Goal: Information Seeking & Learning: Check status

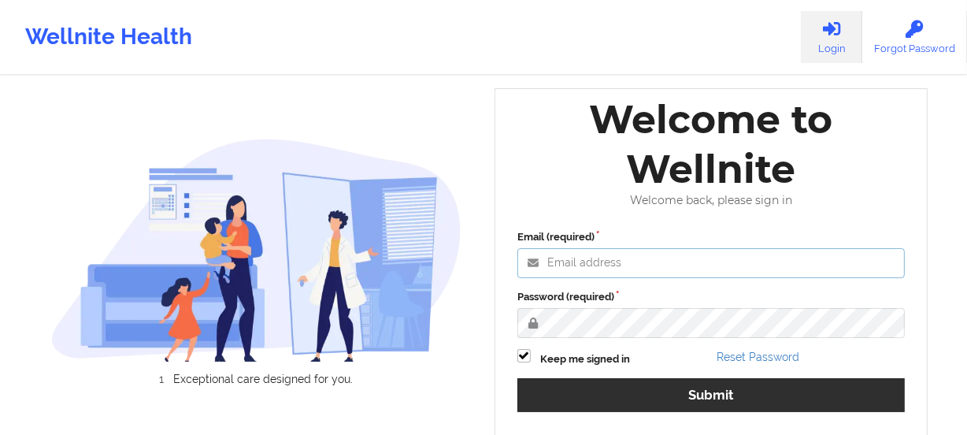
type input "angelica@wellnite.com"
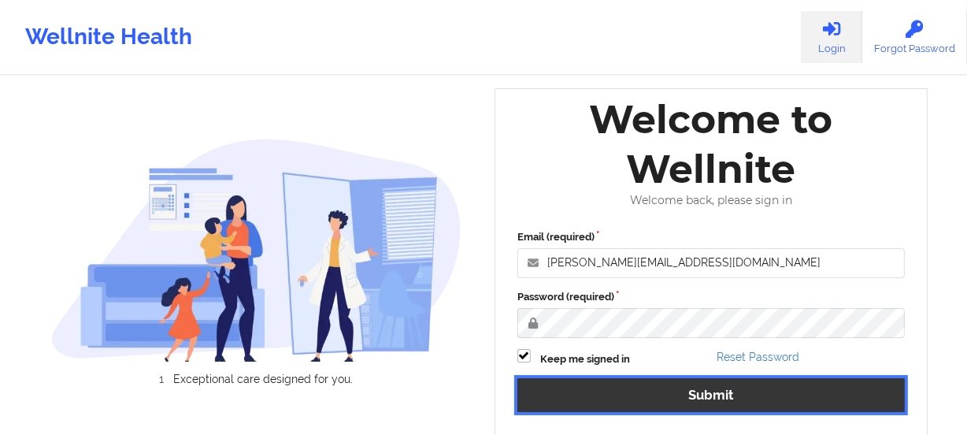
click at [638, 388] on button "Submit" at bounding box center [710, 395] width 387 height 34
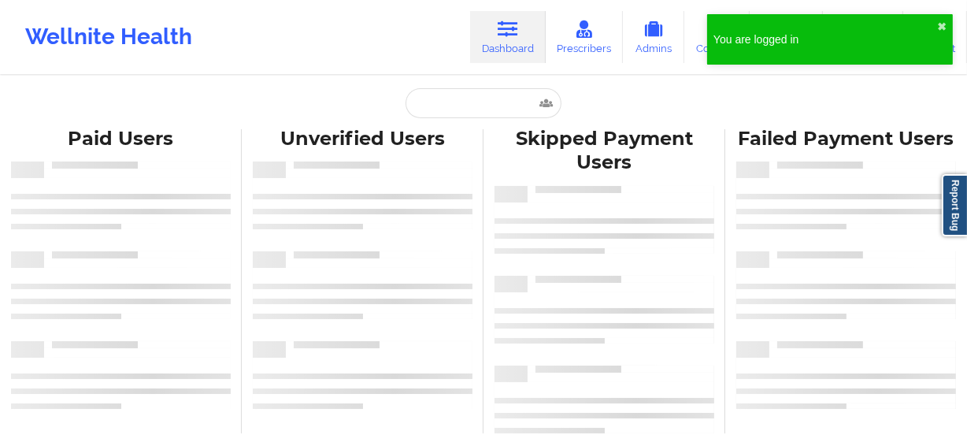
click at [512, 82] on div "Paid Unverified Skipped Failed Paid Users Unverified Users Skipped Payment User…" at bounding box center [483, 222] width 967 height 444
click at [465, 113] on input "text" at bounding box center [483, 103] width 156 height 30
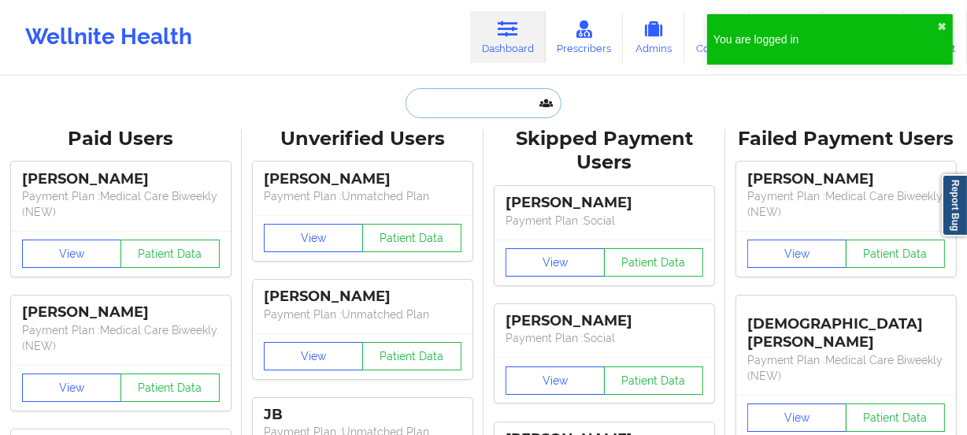
paste input "cori318@gmail.com"
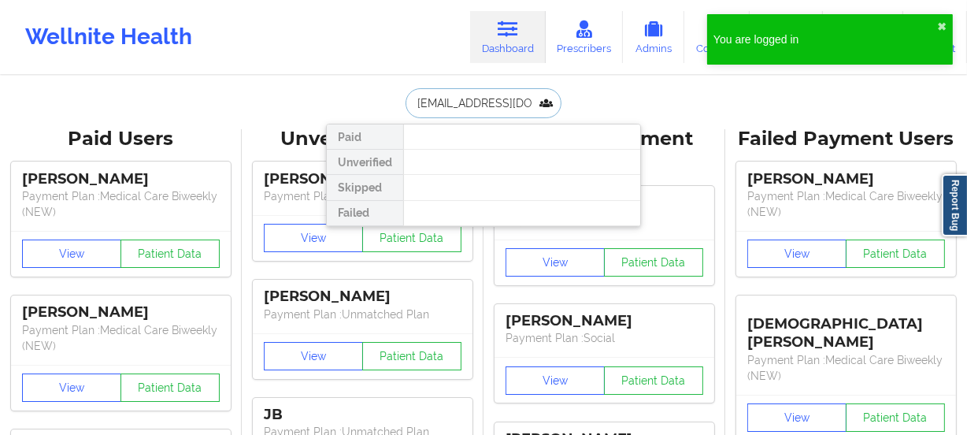
type input "cori318@gmail.com"
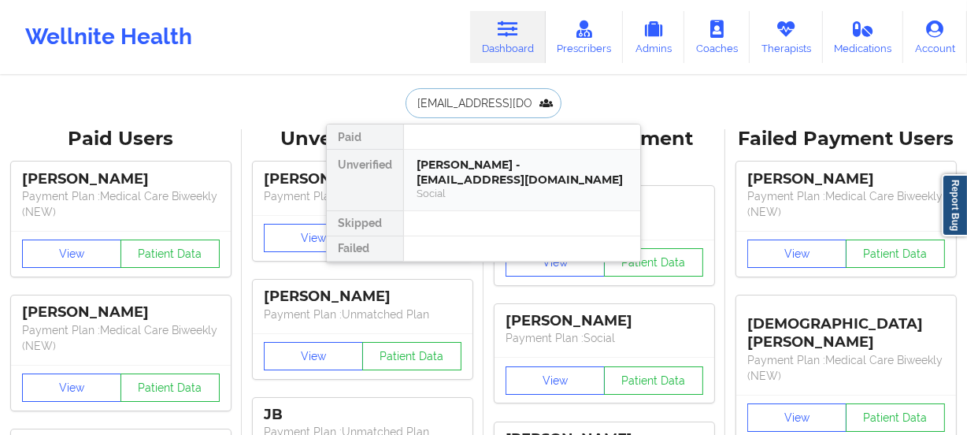
click at [519, 181] on div "Corinne Richards - cori318@gmail.com" at bounding box center [522, 171] width 211 height 29
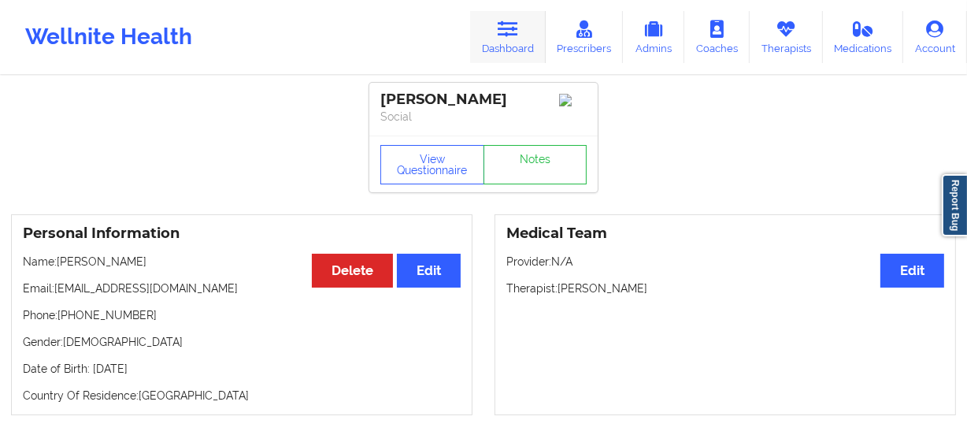
click at [517, 27] on icon at bounding box center [508, 28] width 20 height 17
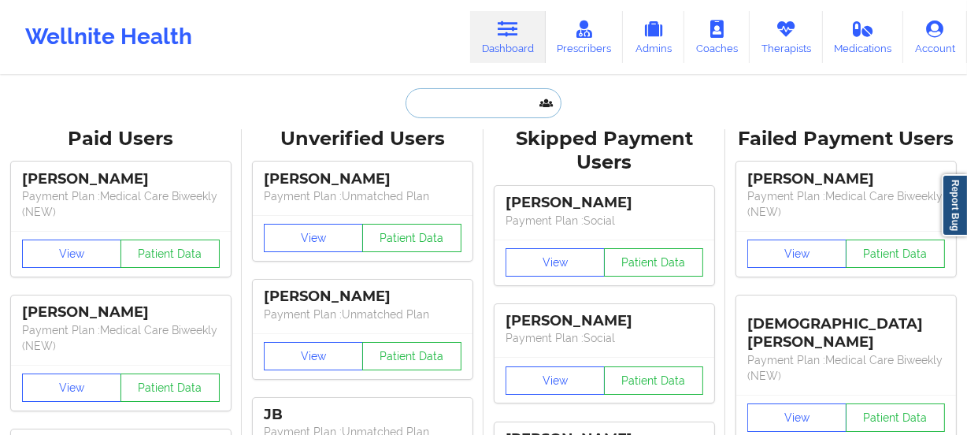
click at [480, 95] on input "text" at bounding box center [483, 103] width 156 height 30
paste input "cumbesst@gmail.com"
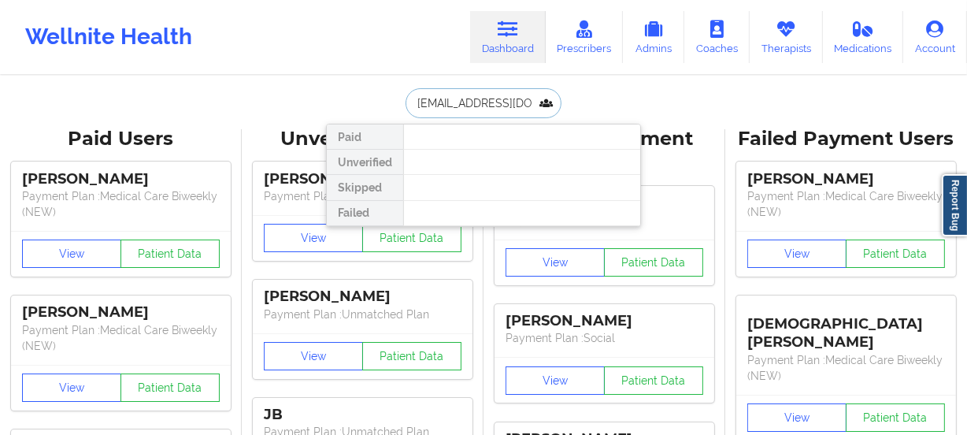
click at [432, 95] on input "cumbesst@gmail.com" at bounding box center [483, 103] width 156 height 30
click at [412, 103] on input "cumbesst@gmail.com" at bounding box center [483, 103] width 156 height 30
type input "cumbesst@gmail.com"
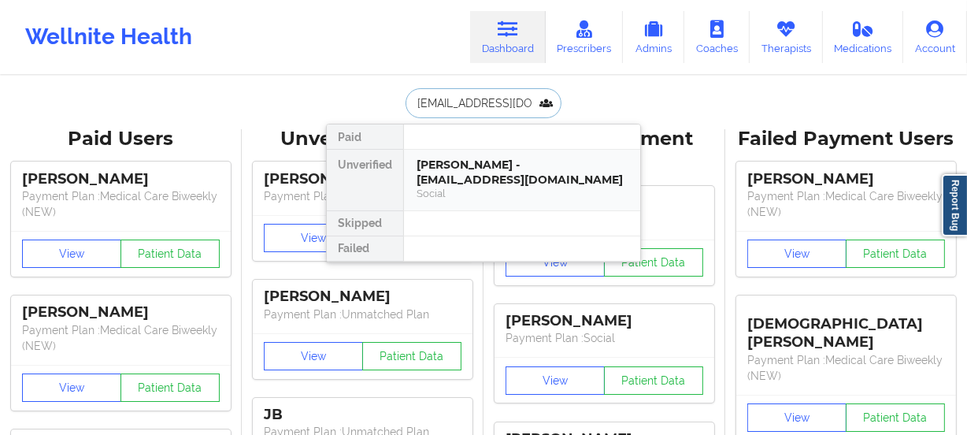
click at [487, 166] on div "Tiffaney Nicole cumbess - cumbesst@gmail.com" at bounding box center [522, 171] width 211 height 29
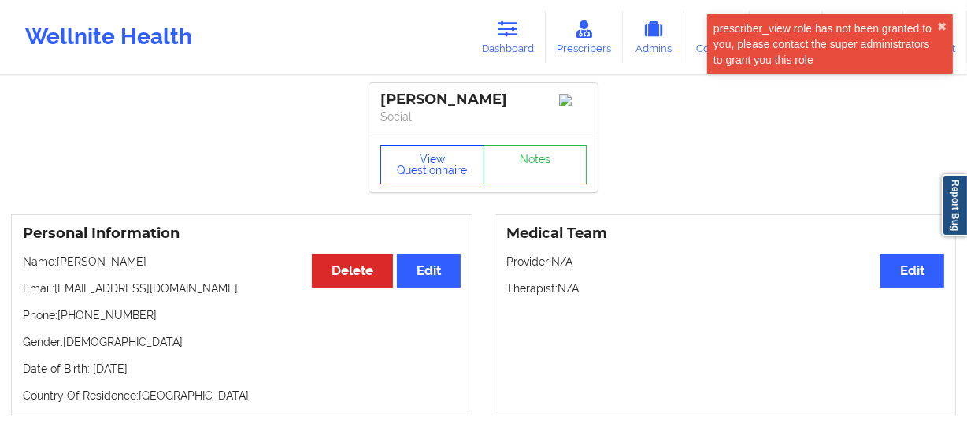
click at [402, 183] on button "View Questionnaire" at bounding box center [432, 164] width 104 height 39
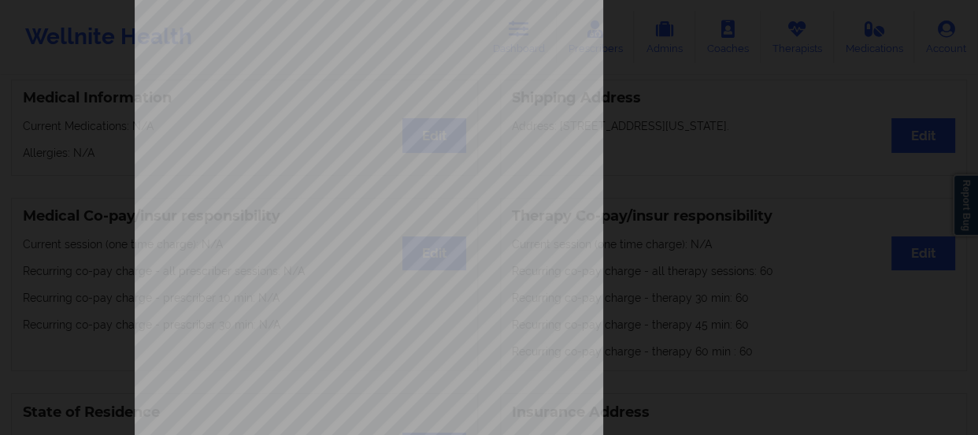
scroll to position [316, 0]
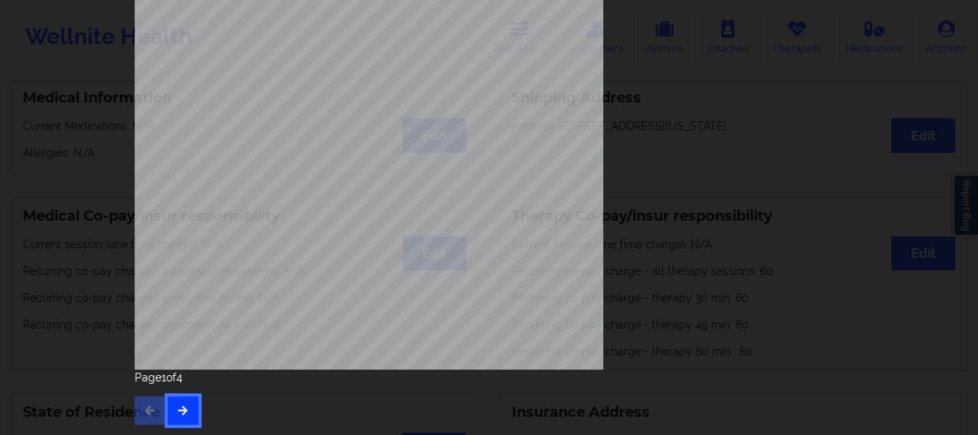
click at [178, 406] on icon "button" at bounding box center [182, 409] width 13 height 9
click at [193, 409] on button "button" at bounding box center [183, 410] width 31 height 28
click at [130, 406] on div "you ever suf fered a head injury like in a vehicle accident or a fall or other …" at bounding box center [489, 65] width 731 height 740
click at [143, 409] on icon "button" at bounding box center [149, 409] width 13 height 9
click at [143, 408] on icon "button" at bounding box center [149, 409] width 13 height 9
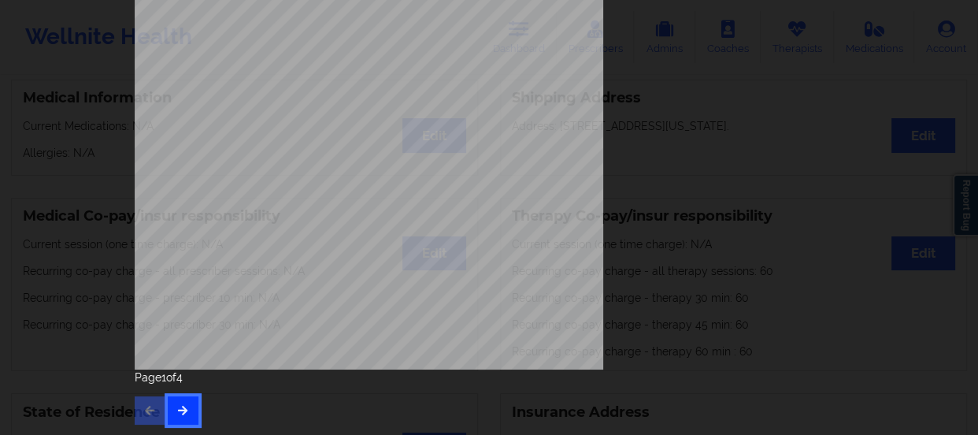
click at [190, 407] on button "button" at bounding box center [183, 410] width 31 height 28
click at [187, 406] on button "button" at bounding box center [183, 410] width 31 height 28
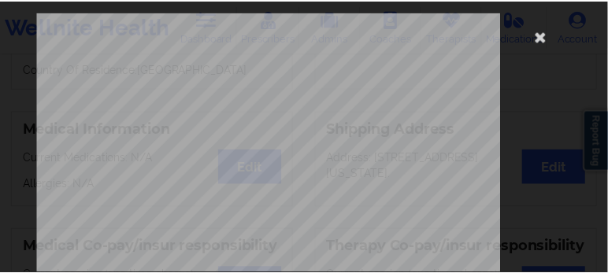
scroll to position [0, 0]
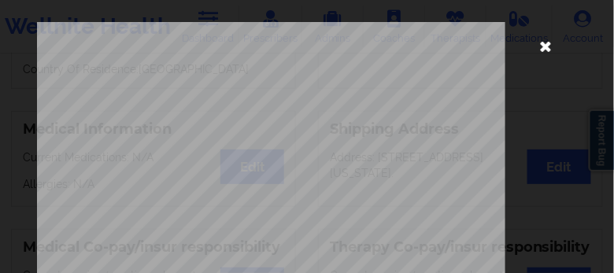
click at [540, 44] on icon at bounding box center [545, 45] width 25 height 25
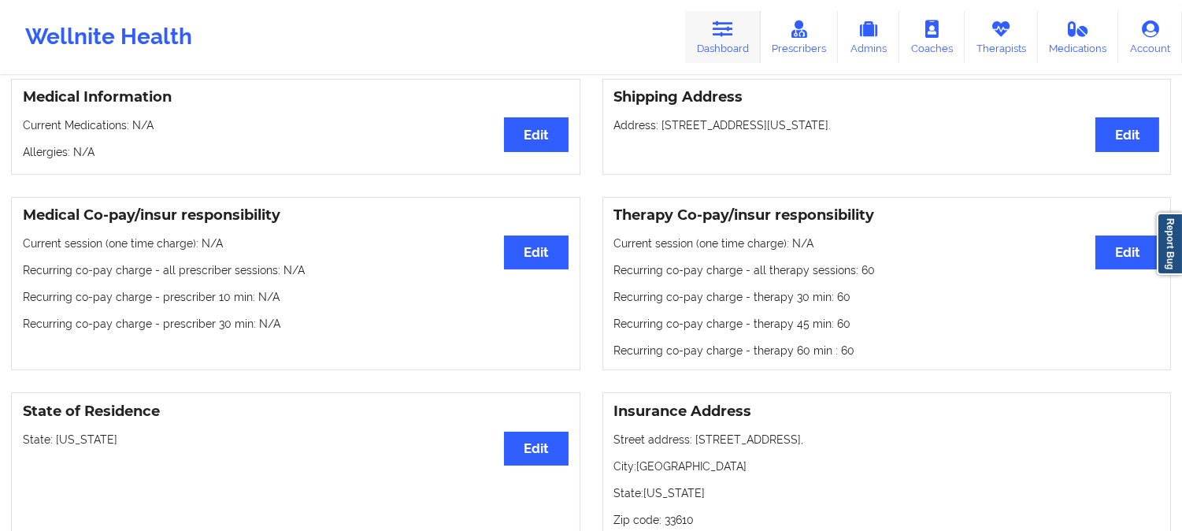
click at [710, 19] on link "Dashboard" at bounding box center [723, 37] width 76 height 52
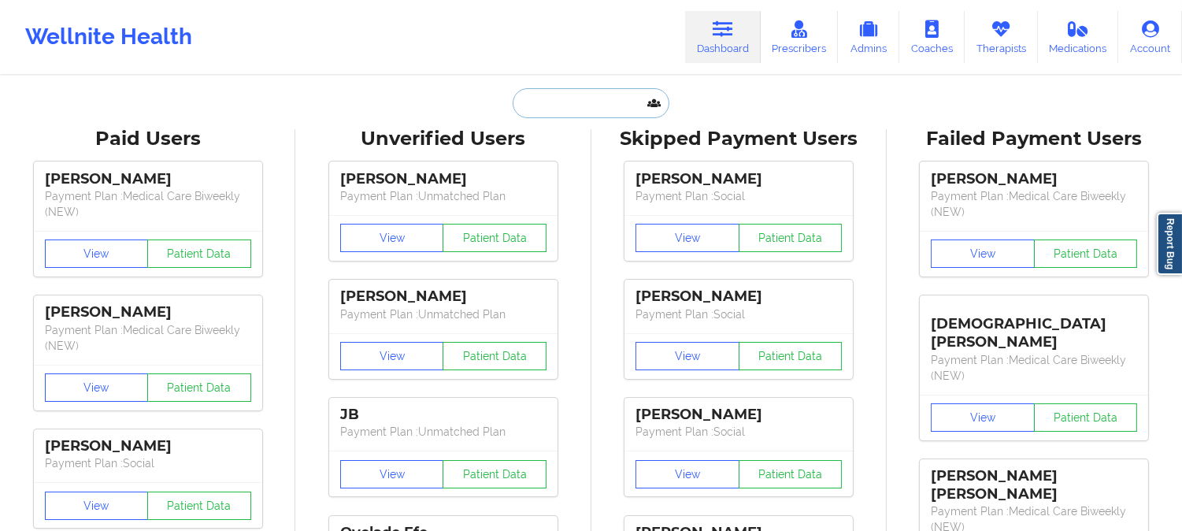
click at [604, 106] on input "text" at bounding box center [591, 103] width 156 height 30
paste input "anna.lee.ny@gmail.com"
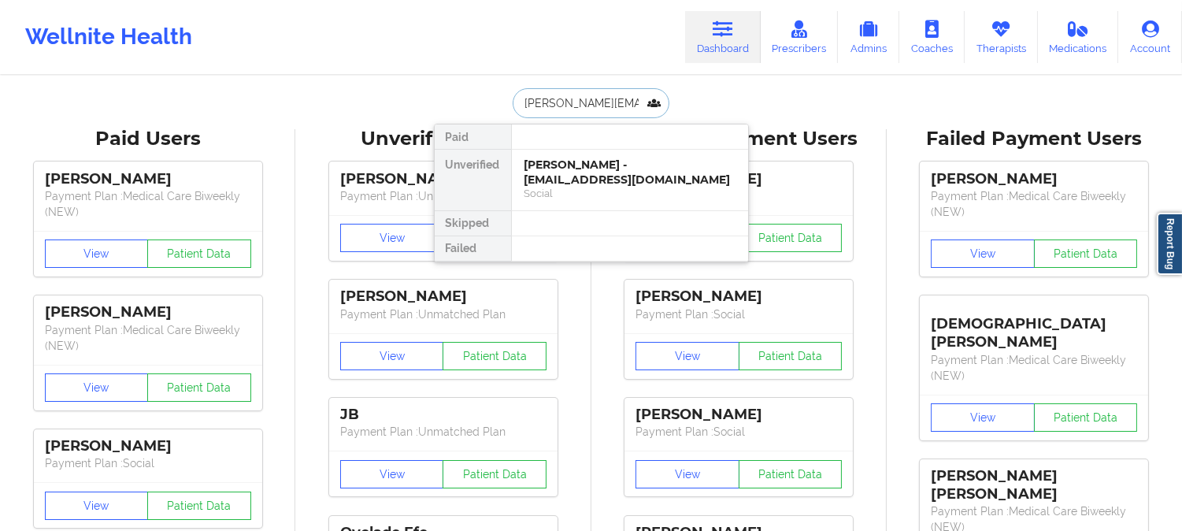
type input "anna.lee.ny@gmail.com"
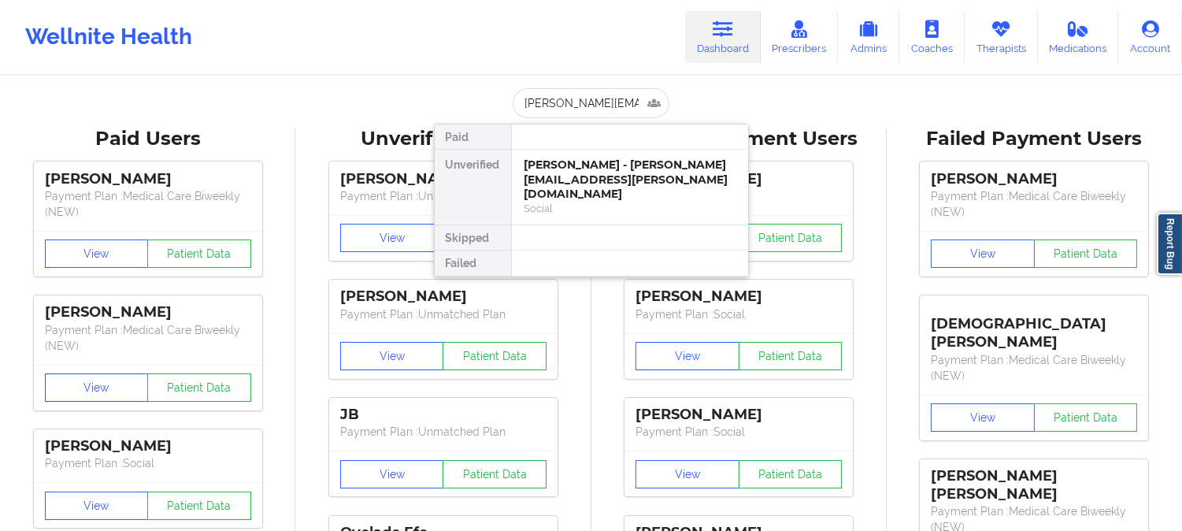
drag, startPoint x: 608, startPoint y: 217, endPoint x: 602, endPoint y: 181, distance: 36.8
click at [607, 225] on div at bounding box center [629, 237] width 237 height 25
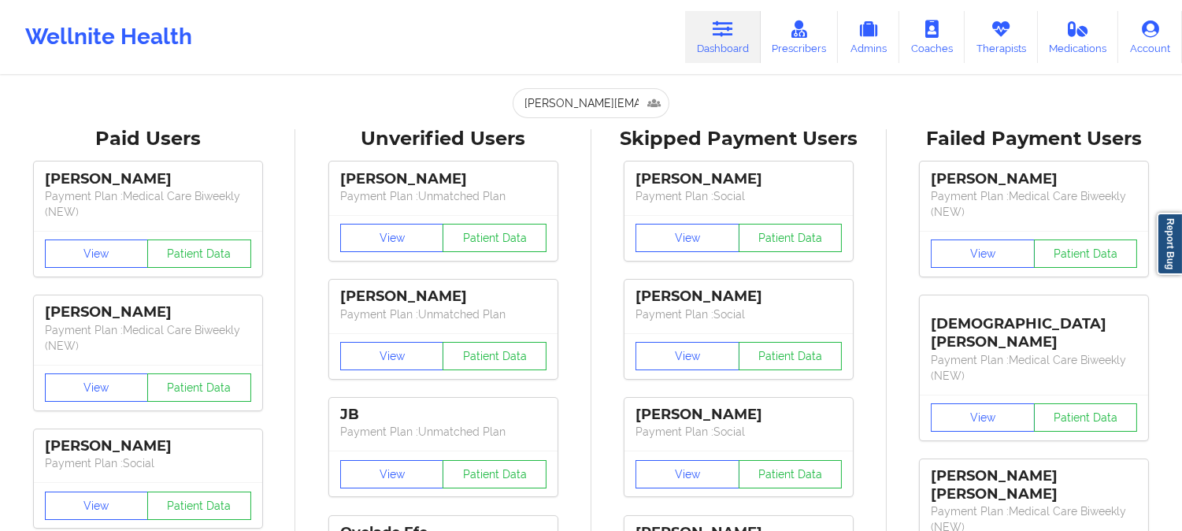
click at [601, 180] on div "Suriah Joseph Payment Plan : Social View Patient Data Kayla Larmond Payment Pla…" at bounding box center [739, 506] width 284 height 708
click at [607, 114] on input "anna.lee.ny@gmail.com" at bounding box center [591, 103] width 156 height 30
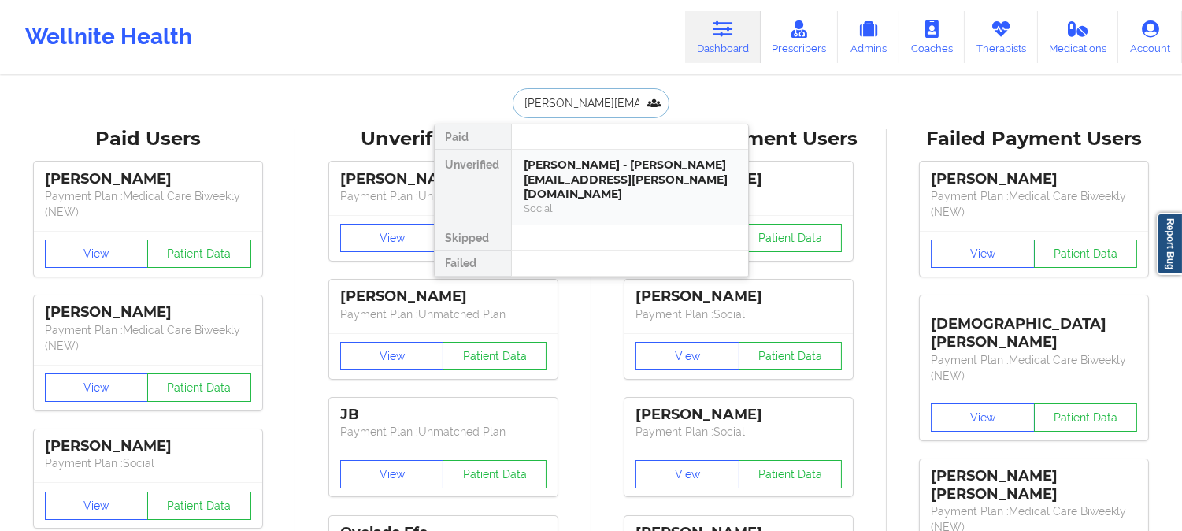
click at [576, 154] on div "Anna Lee - anna.lee.ny@gmail.com Social" at bounding box center [630, 187] width 236 height 75
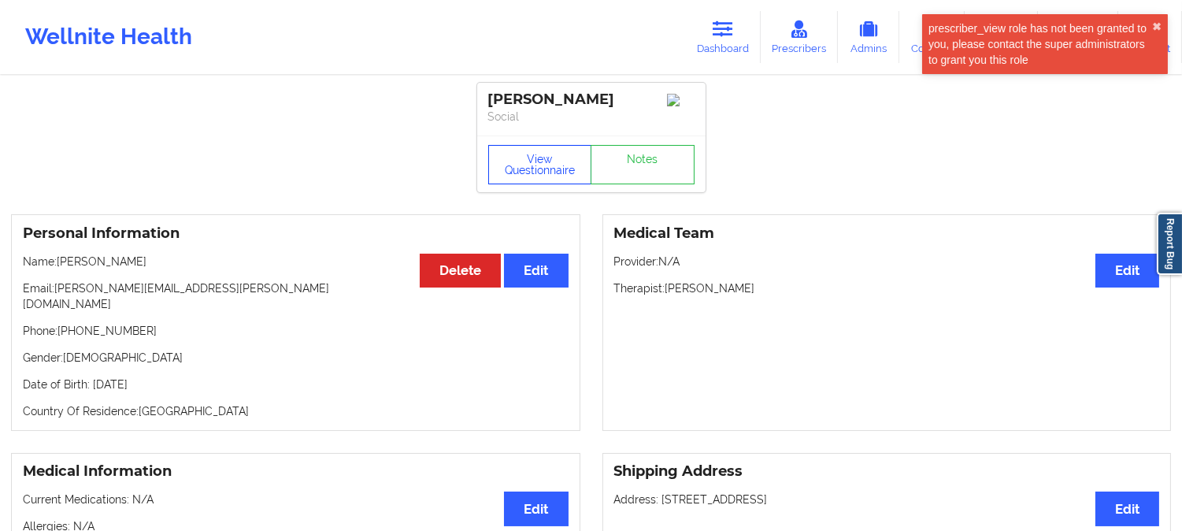
click at [547, 176] on button "View Questionnaire" at bounding box center [540, 164] width 104 height 39
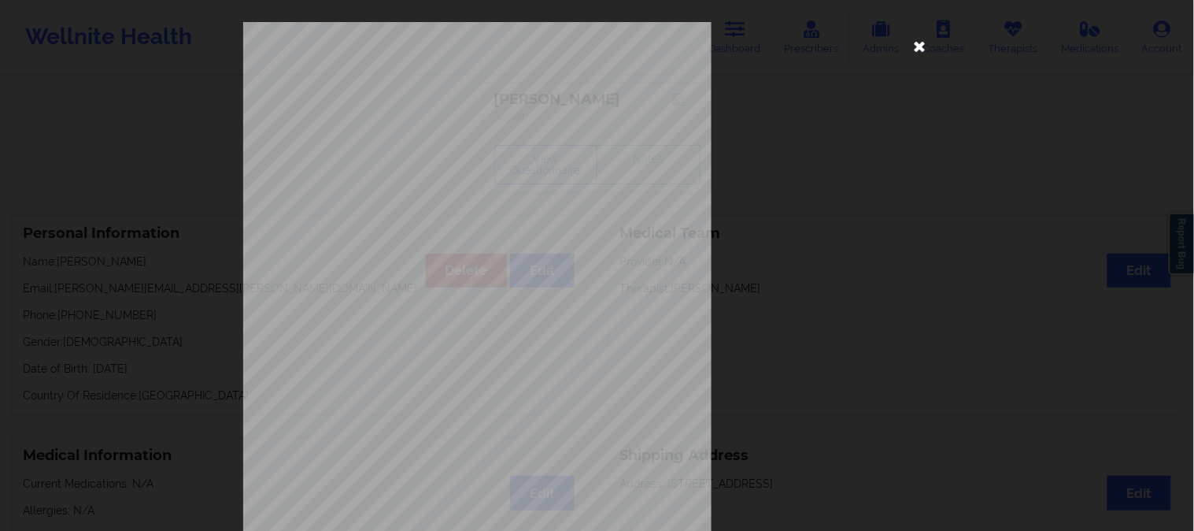
click at [916, 44] on icon at bounding box center [920, 45] width 25 height 25
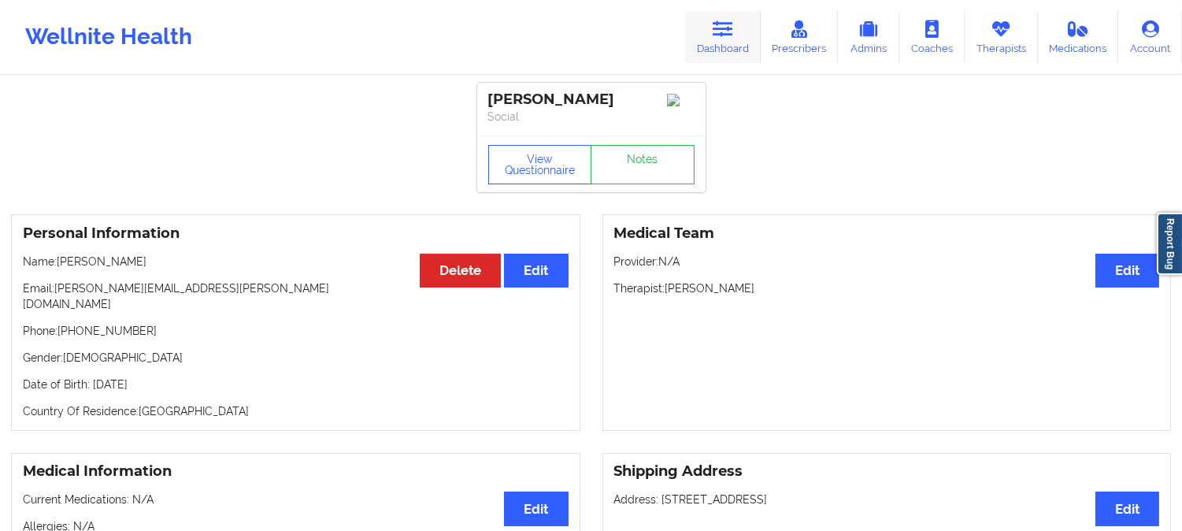
click at [730, 42] on link "Dashboard" at bounding box center [723, 37] width 76 height 52
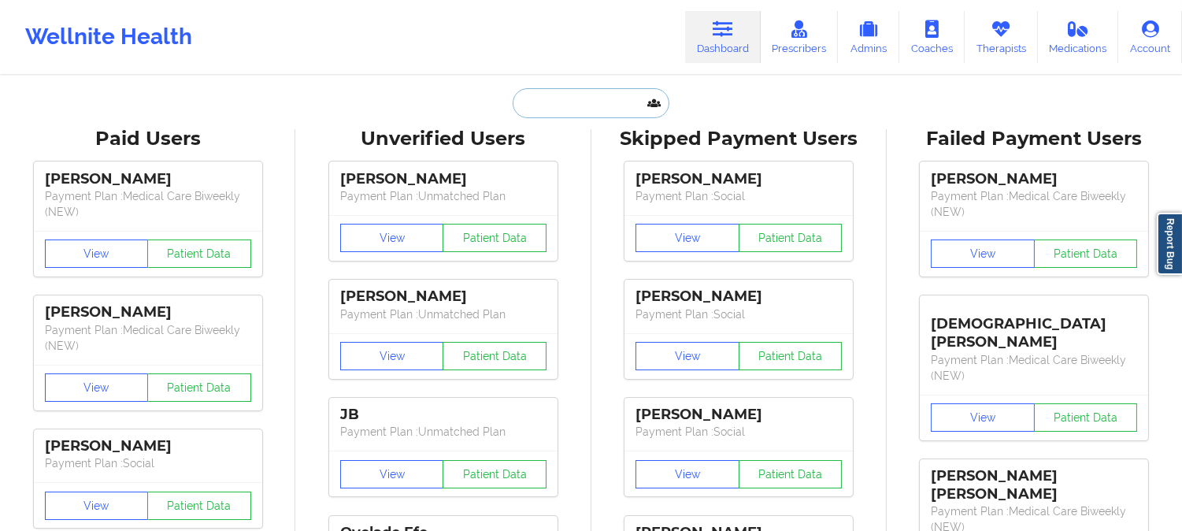
click at [586, 113] on input "text" at bounding box center [591, 103] width 156 height 30
paste input "deuce7700@yahoo.com"
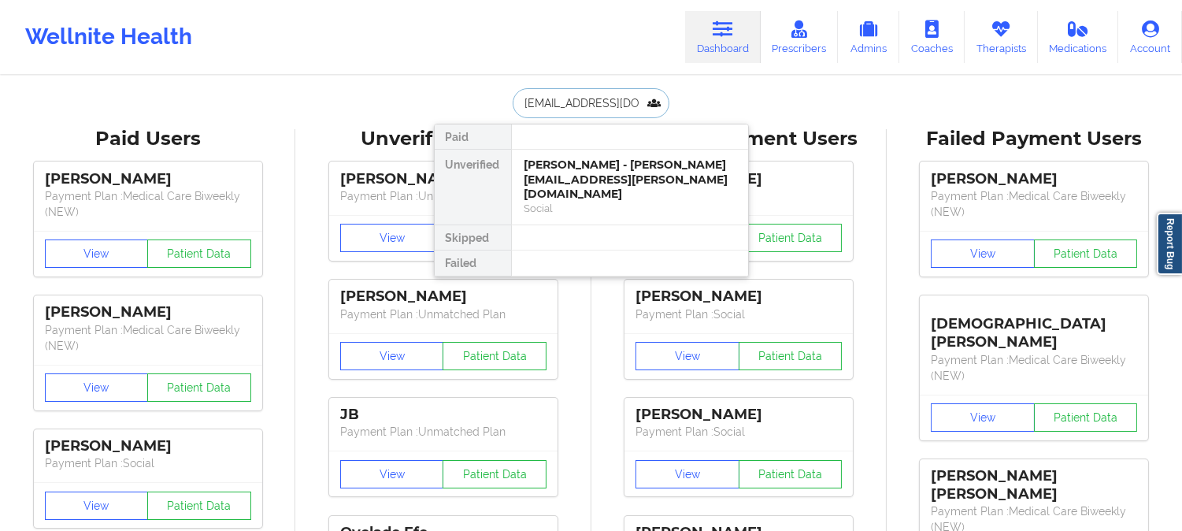
type input "deuce7700@yahoo.com"
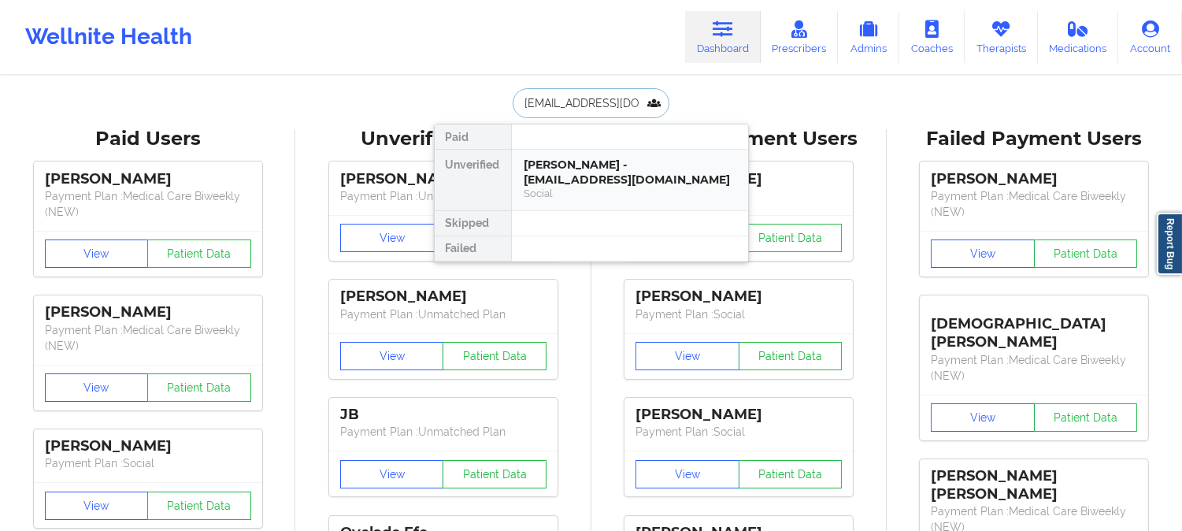
click at [609, 173] on div "Justin A Leal - deuce7700@yahoo.com" at bounding box center [629, 171] width 211 height 29
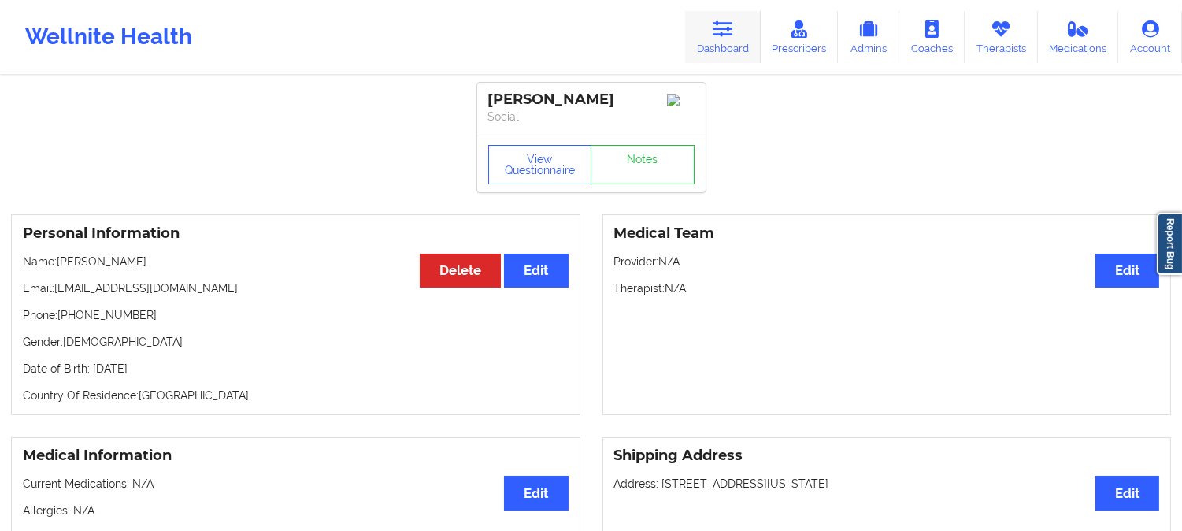
click at [721, 28] on icon at bounding box center [723, 28] width 20 height 17
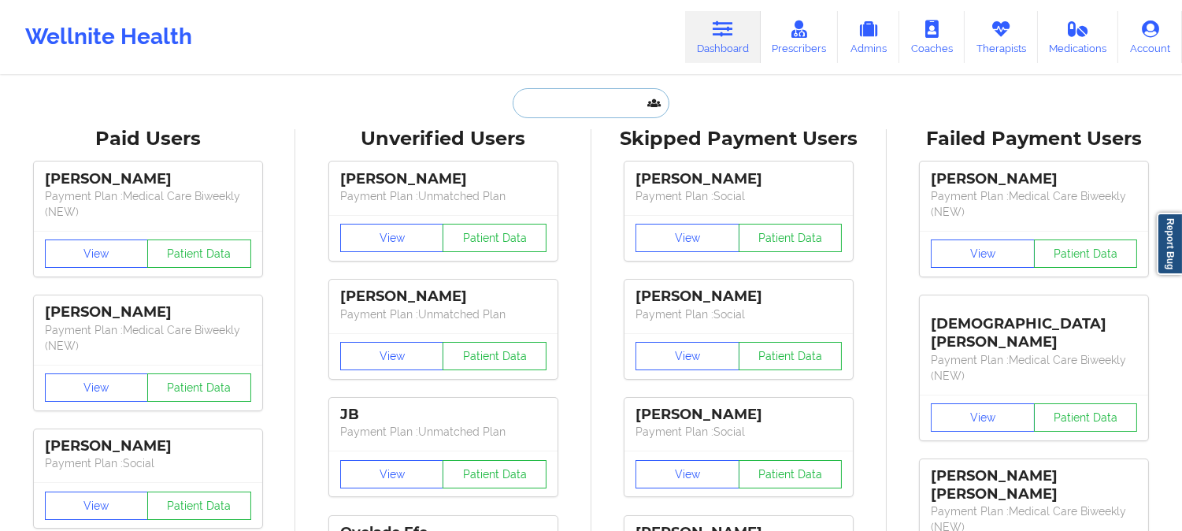
click at [598, 102] on input "text" at bounding box center [591, 103] width 156 height 30
paste input "jealjustin@gmail.com"
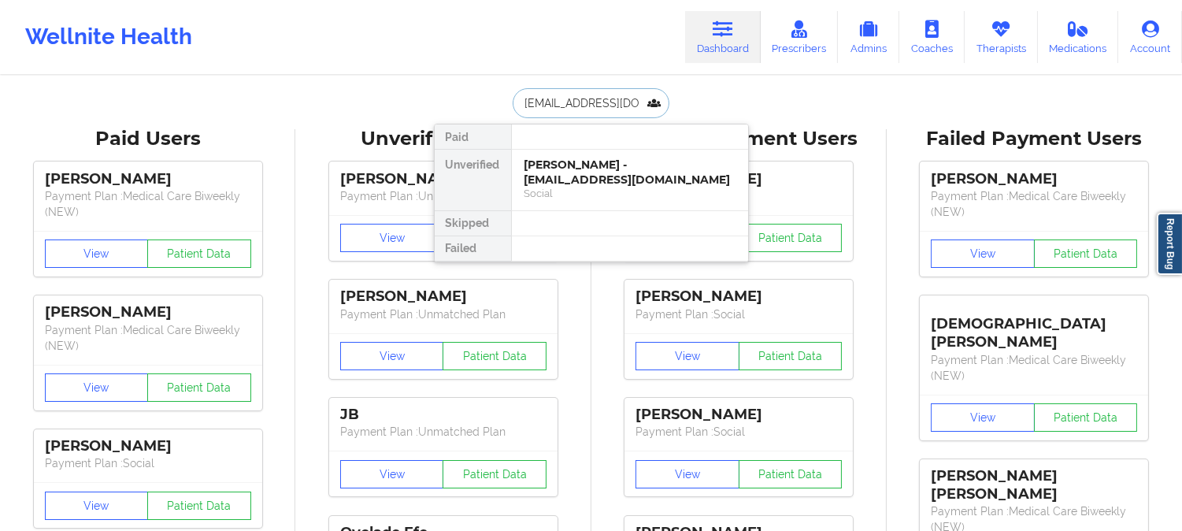
type input "jealjustin@gmail.com"
click at [602, 187] on div "Social" at bounding box center [629, 193] width 211 height 13
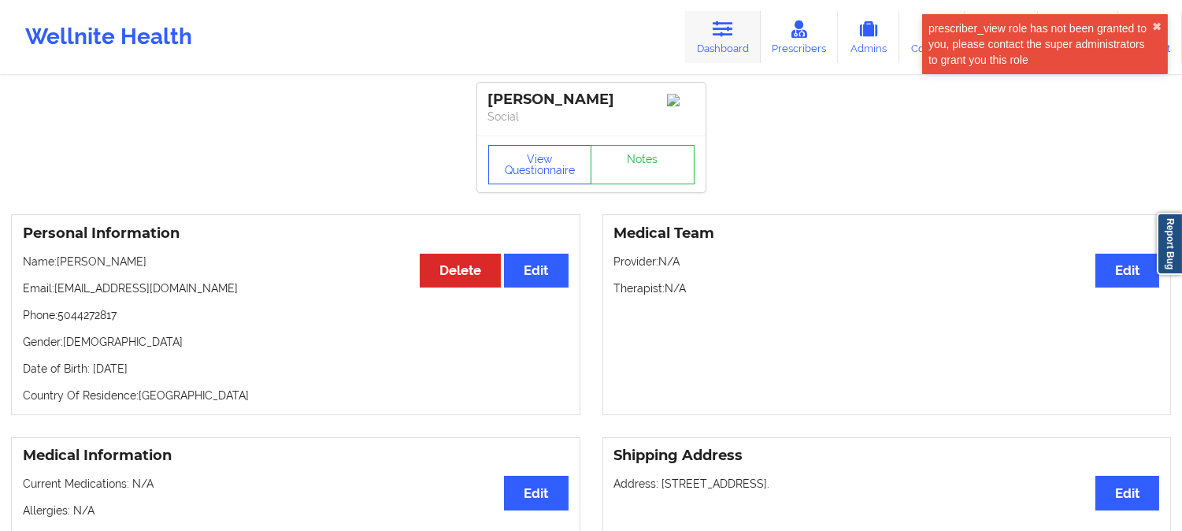
drag, startPoint x: 715, startPoint y: 28, endPoint x: 705, endPoint y: 39, distance: 15.0
click at [717, 28] on icon at bounding box center [723, 28] width 20 height 17
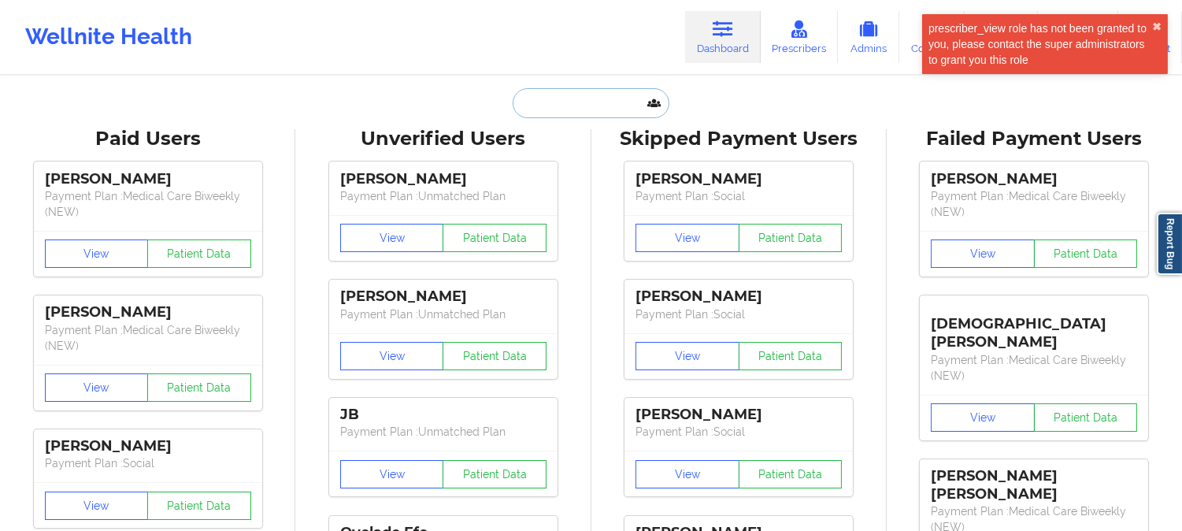
click at [606, 102] on input "text" at bounding box center [591, 103] width 156 height 30
paste input "deuce7700@yahoo.com"
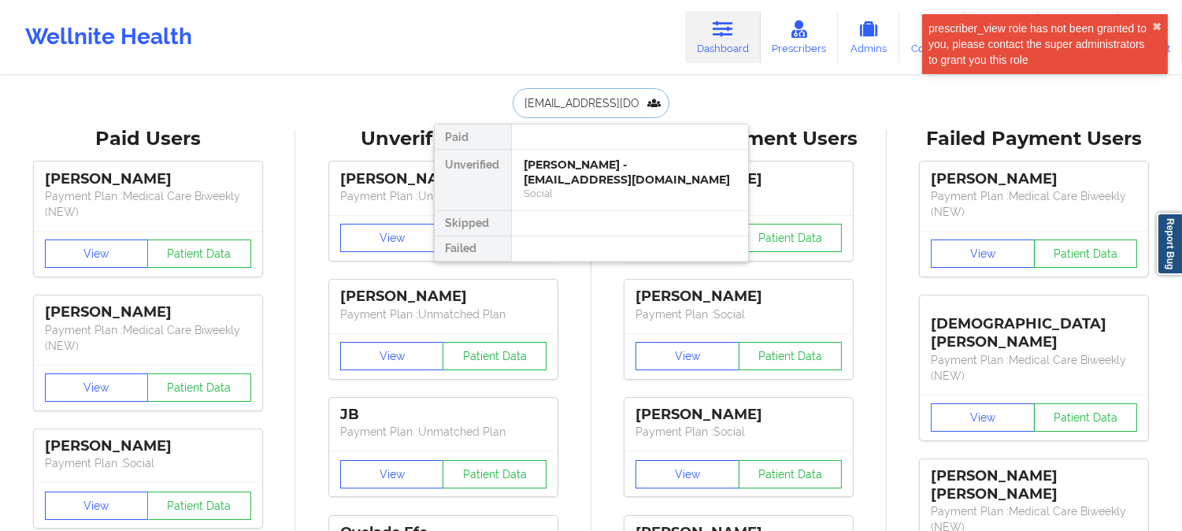
type input "deuce7700@yahoo.com"
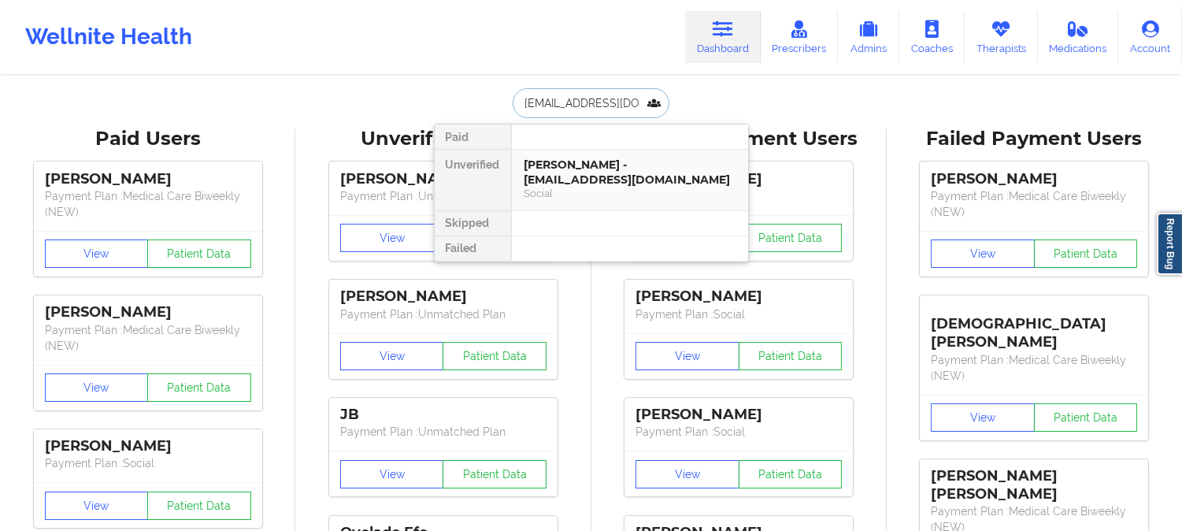
click at [631, 167] on div "Justin A Leal - deuce7700@yahoo.com" at bounding box center [629, 171] width 211 height 29
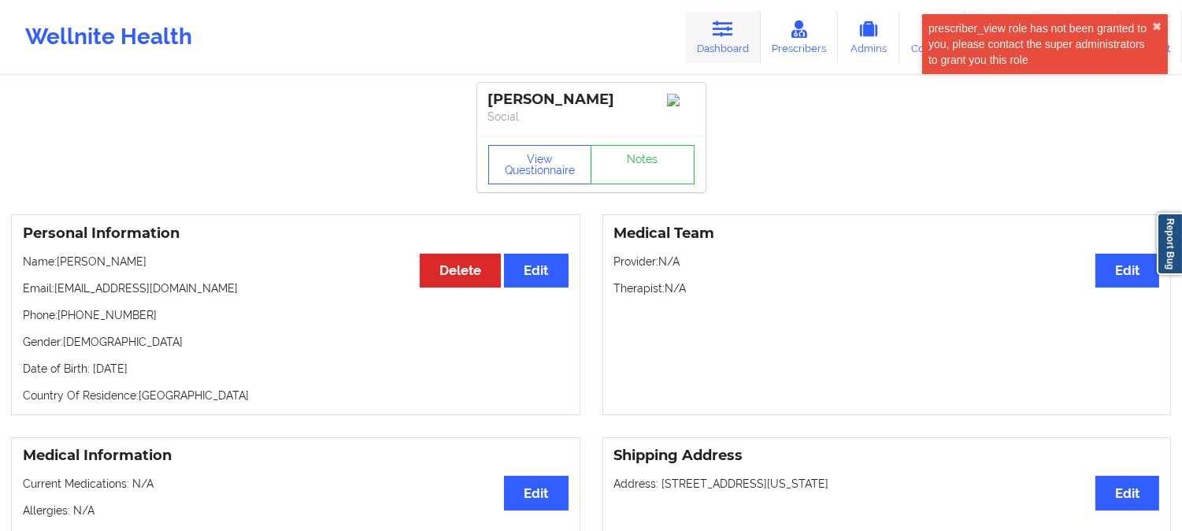
click at [728, 22] on icon at bounding box center [723, 28] width 20 height 17
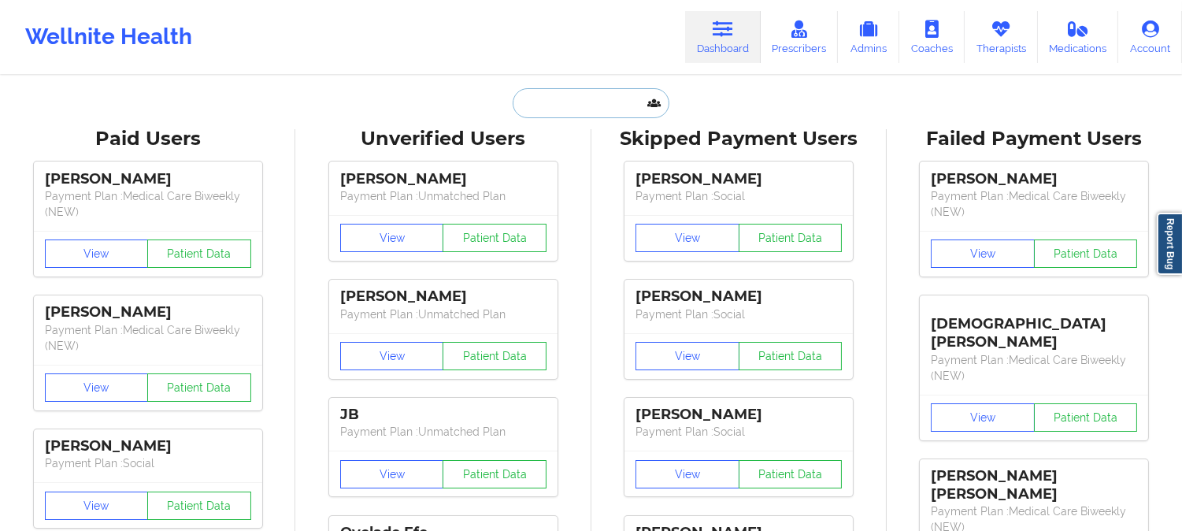
click at [620, 107] on input "text" at bounding box center [591, 103] width 156 height 30
paste input "jealjustin@gmail.com"
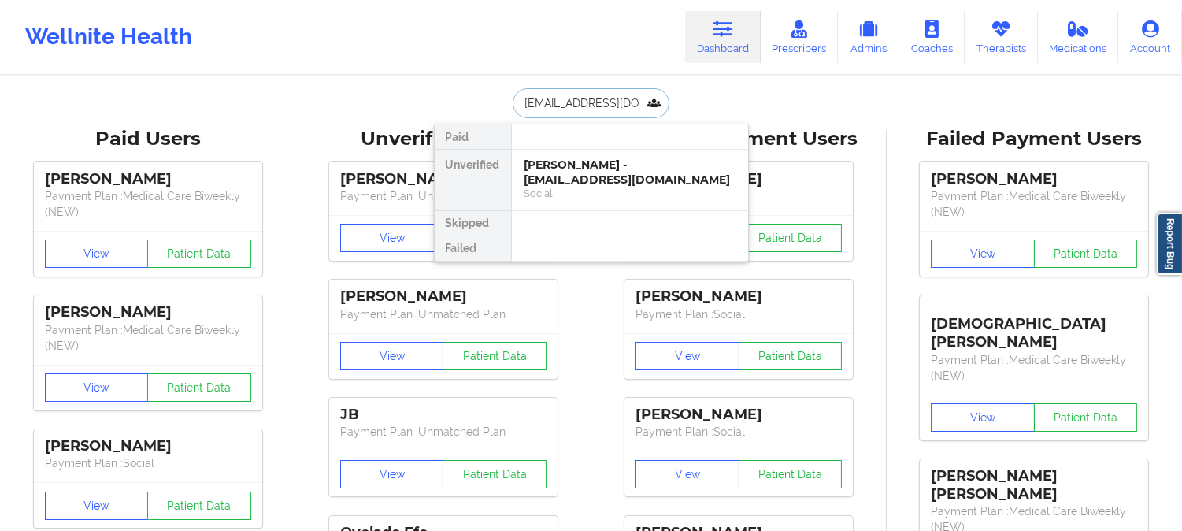
type input "jealjustin@gmail.com"
click at [579, 187] on div "Social" at bounding box center [629, 193] width 211 height 13
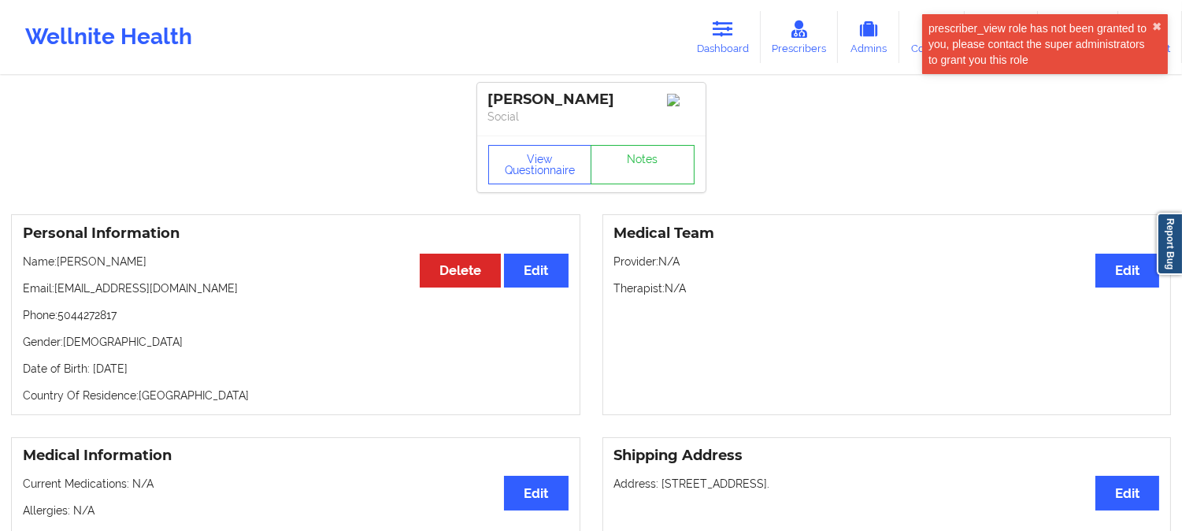
click at [713, 38] on link "Dashboard" at bounding box center [723, 37] width 76 height 52
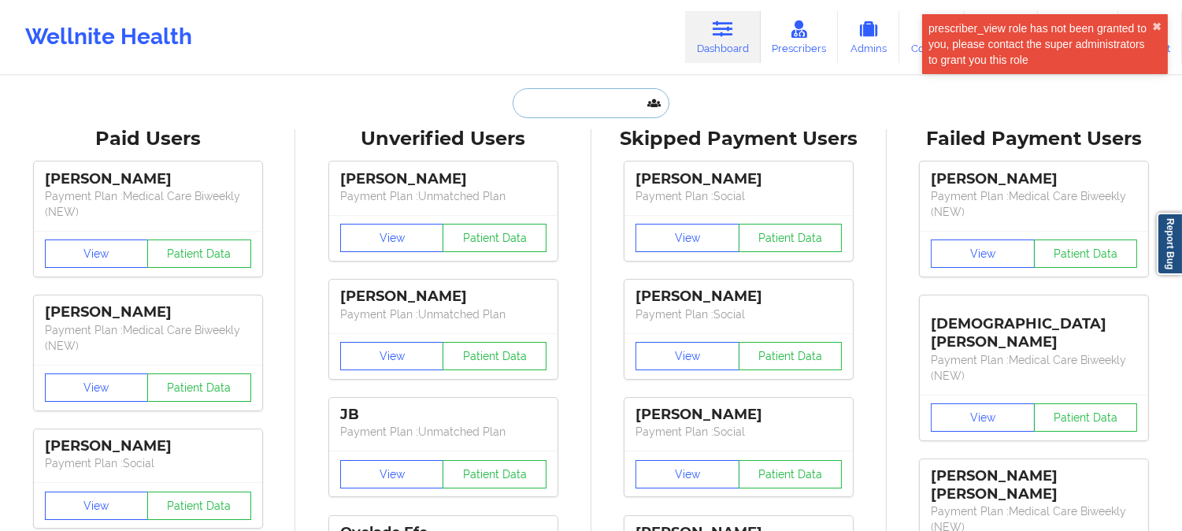
click at [630, 102] on input "text" at bounding box center [591, 103] width 156 height 30
paste input "Justin Leal"
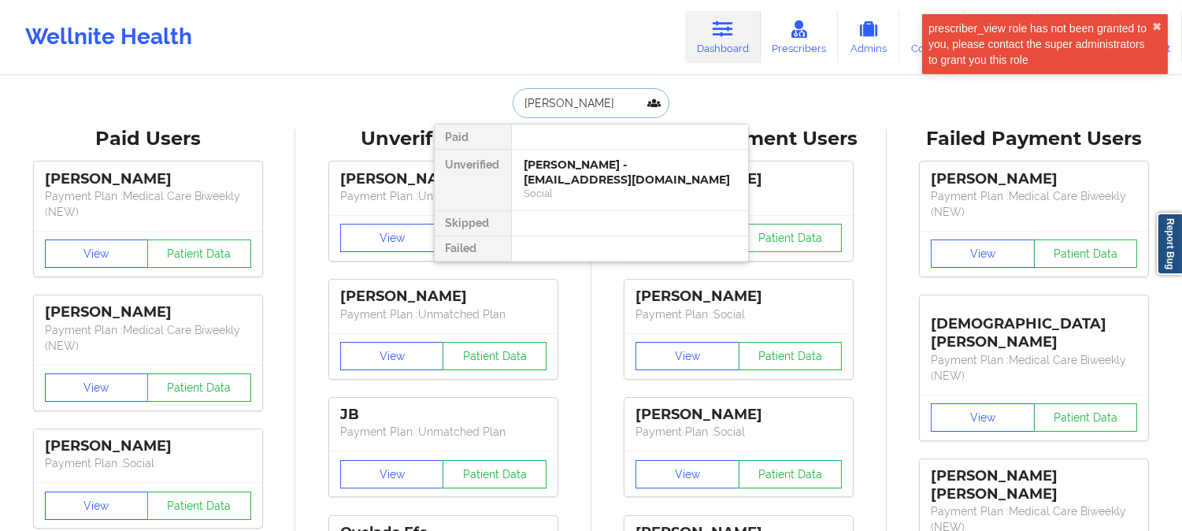
type input "Justin Leal"
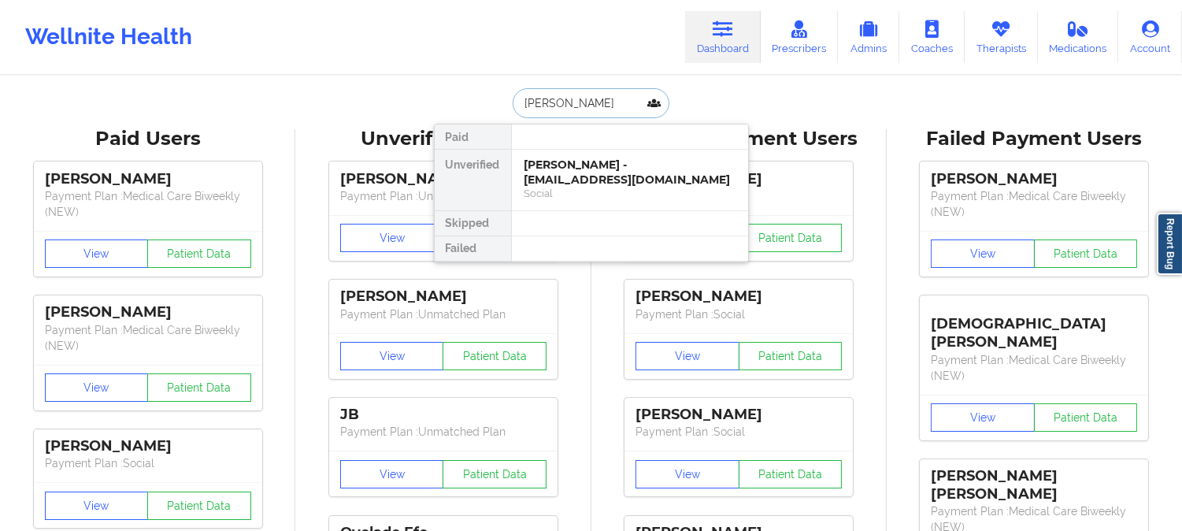
click at [522, 107] on input "Justin Leal" at bounding box center [591, 103] width 156 height 30
click at [622, 187] on div "Social" at bounding box center [629, 193] width 211 height 13
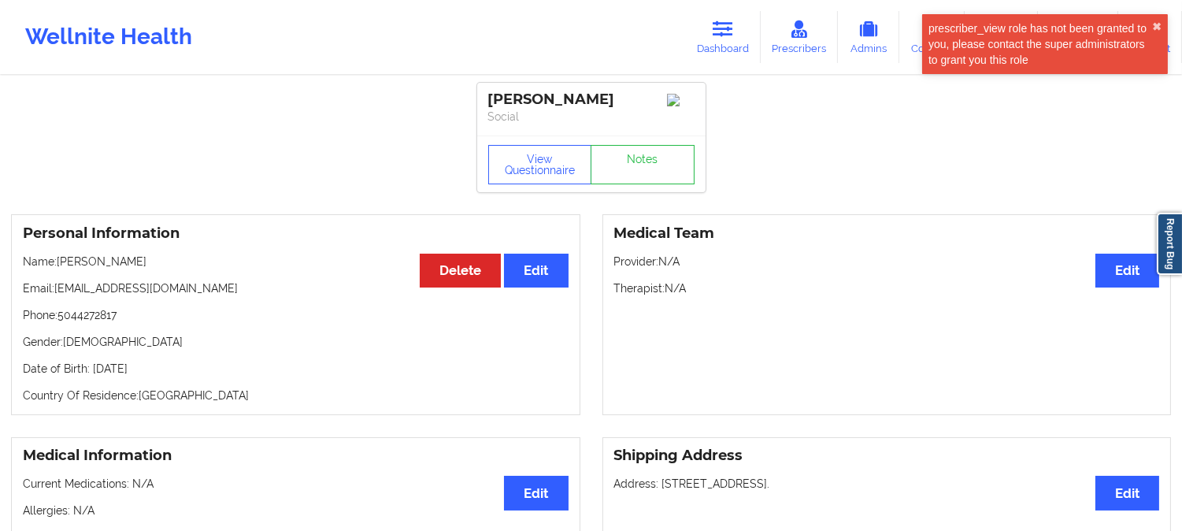
click at [977, 343] on div "Medical Team Edit Provider: N/A Therapist: N/A" at bounding box center [886, 314] width 569 height 201
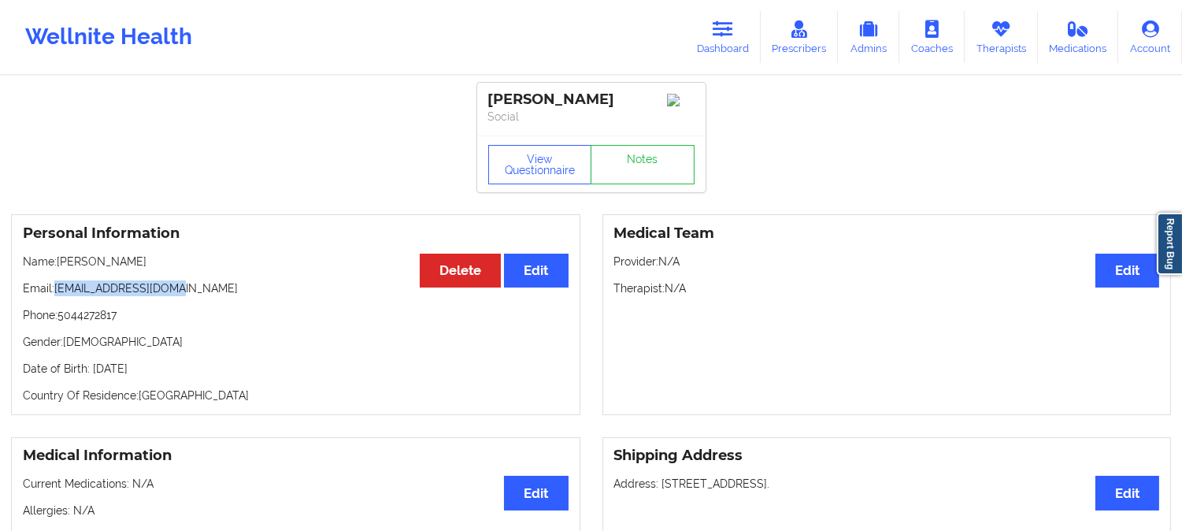
drag, startPoint x: 177, startPoint y: 295, endPoint x: 56, endPoint y: 294, distance: 121.3
click at [56, 294] on p "Email: jealjustin@gmail.com" at bounding box center [296, 288] width 546 height 16
copy p "jealjustin@gmail.com"
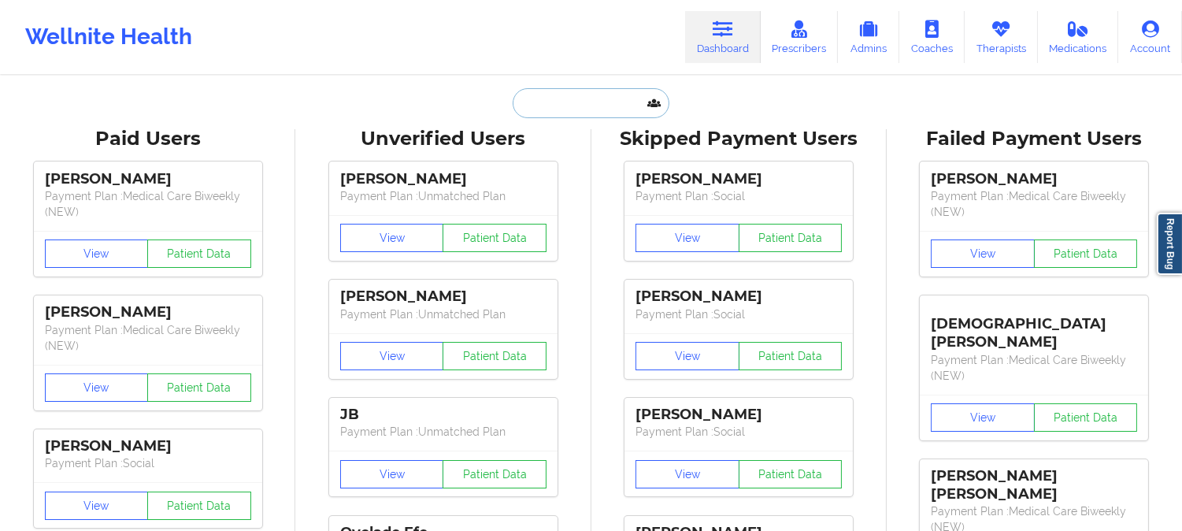
click at [606, 111] on input "text" at bounding box center [591, 103] width 156 height 30
paste input "[EMAIL_ADDRESS][DOMAIN_NAME]"
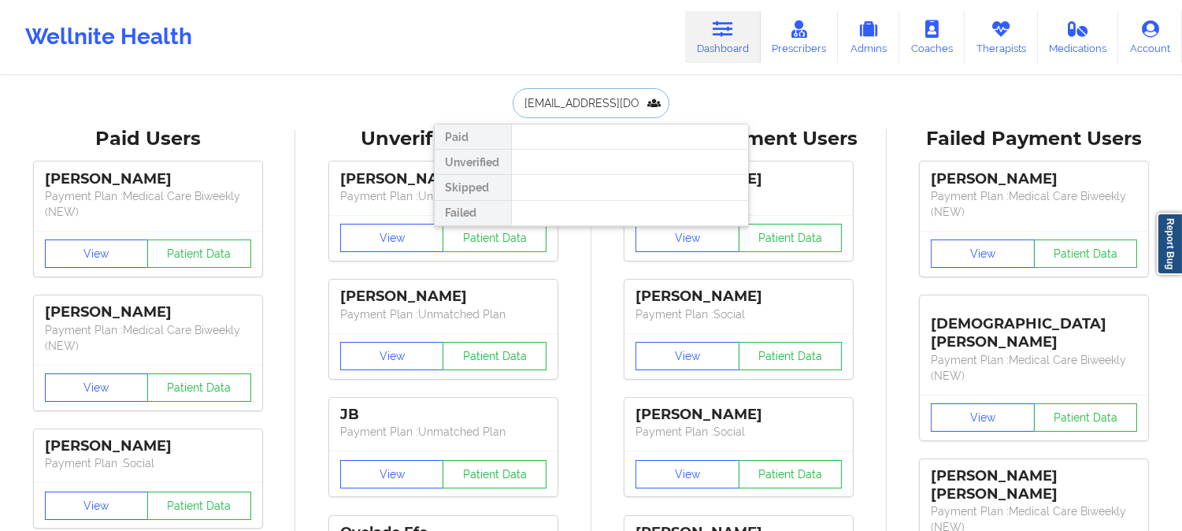
scroll to position [0, 18]
type input "[EMAIL_ADDRESS][DOMAIN_NAME]"
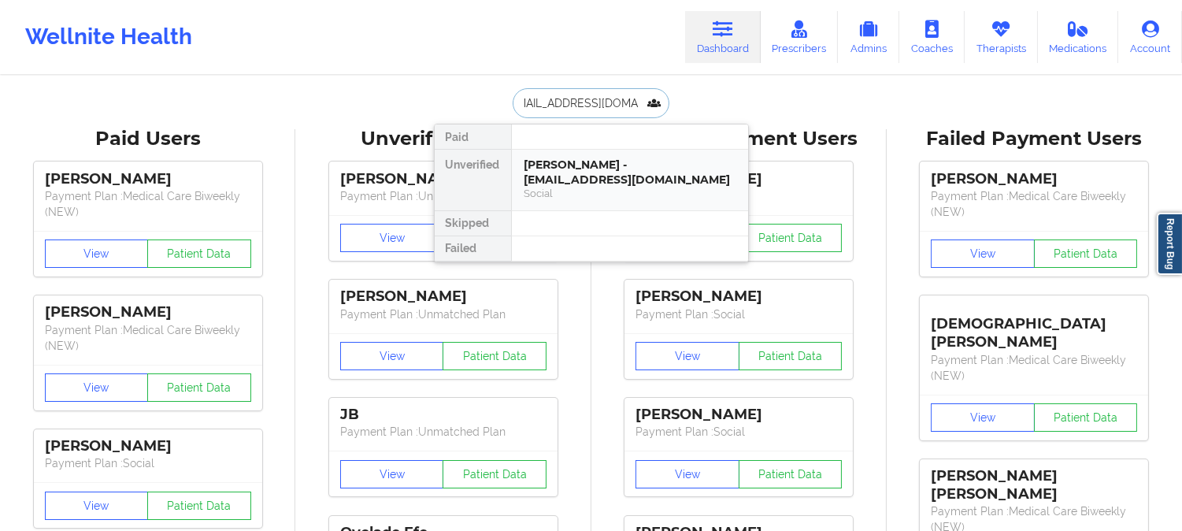
click at [602, 177] on div "[PERSON_NAME] - [EMAIL_ADDRESS][DOMAIN_NAME]" at bounding box center [629, 171] width 211 height 29
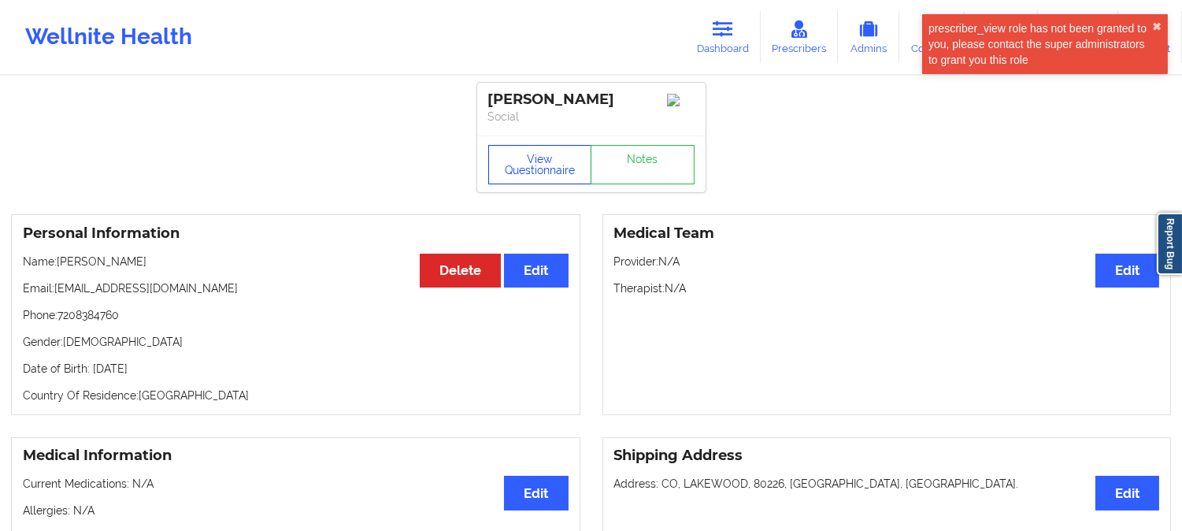
click at [526, 175] on button "View Questionnaire" at bounding box center [540, 164] width 104 height 39
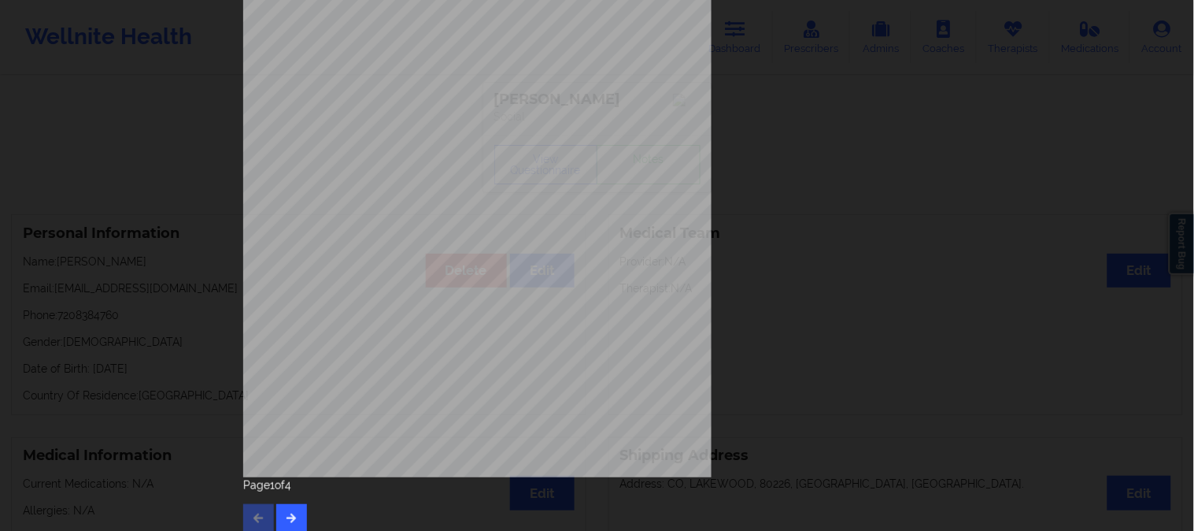
scroll to position [220, 0]
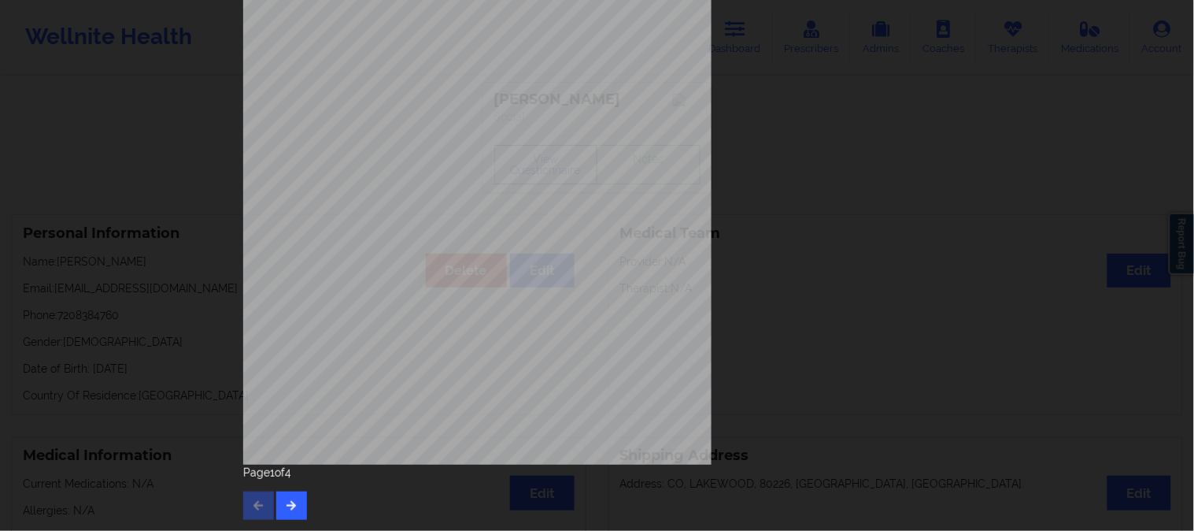
click at [290, 528] on div "[STREET_ADDRESS] What state do you live in ? [US_STATE] Full Name [PERSON_NAME]…" at bounding box center [597, 161] width 731 height 740
click at [287, 509] on button "button" at bounding box center [291, 505] width 31 height 28
click at [303, 498] on div "Page 2 of 4" at bounding box center [597, 492] width 709 height 55
click at [291, 510] on button "button" at bounding box center [291, 505] width 31 height 28
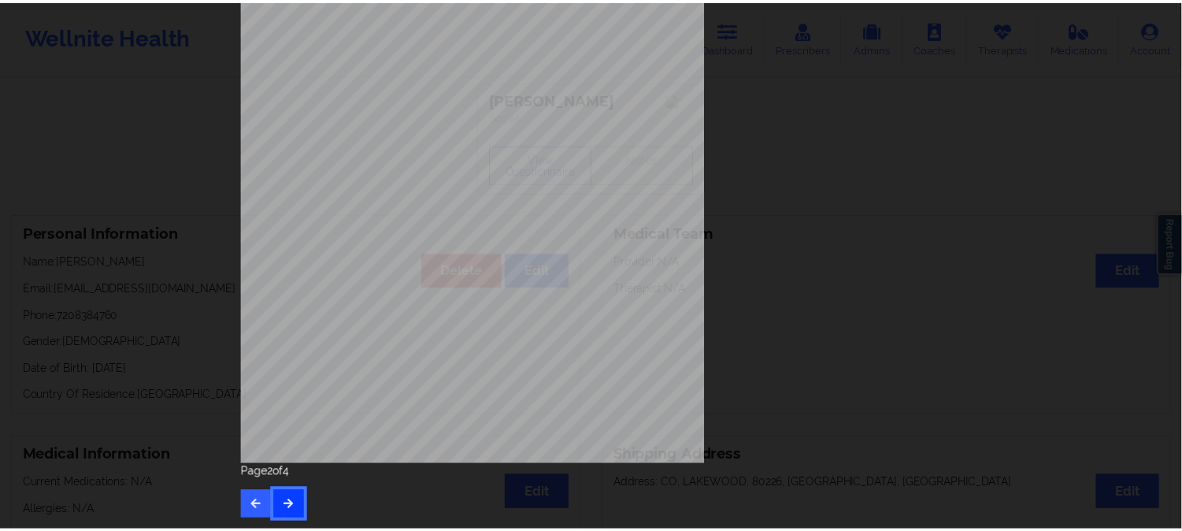
scroll to position [0, 0]
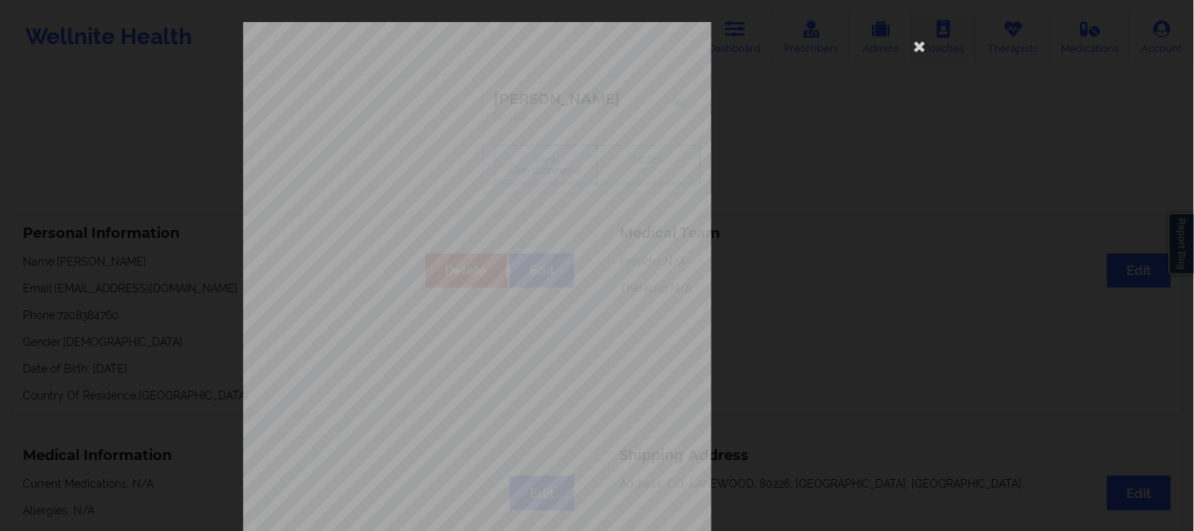
click at [921, 43] on icon at bounding box center [920, 45] width 25 height 25
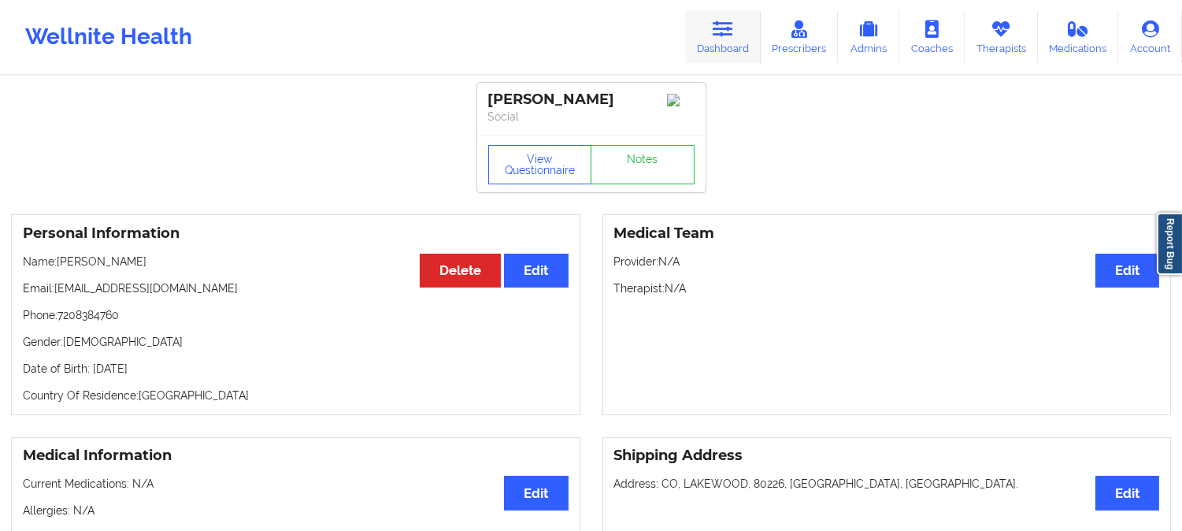
click at [712, 36] on link "Dashboard" at bounding box center [723, 37] width 76 height 52
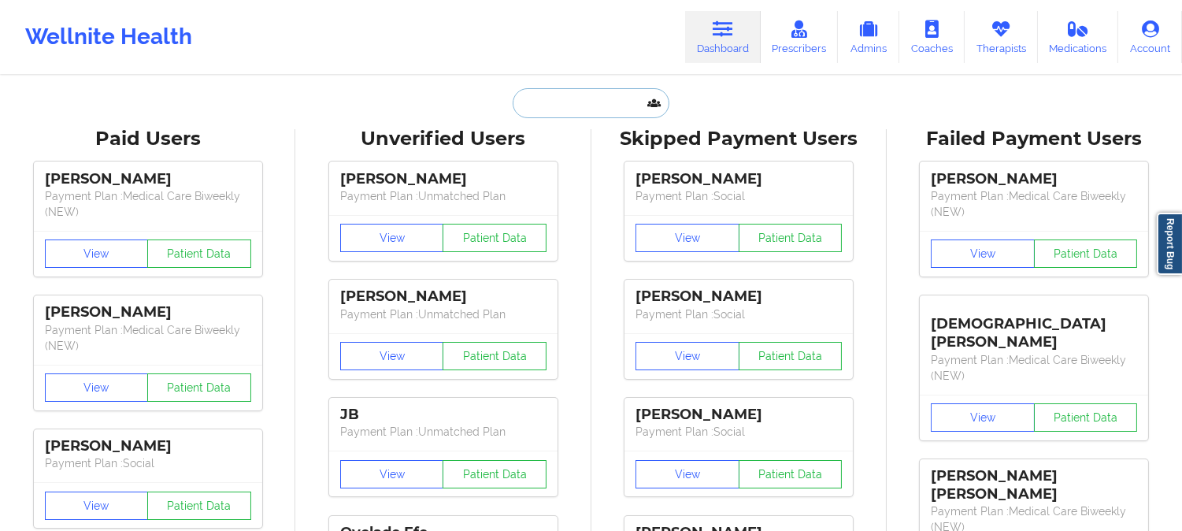
click at [580, 102] on input "text" at bounding box center [591, 103] width 156 height 30
paste input "[EMAIL_ADDRESS][DOMAIN_NAME]"
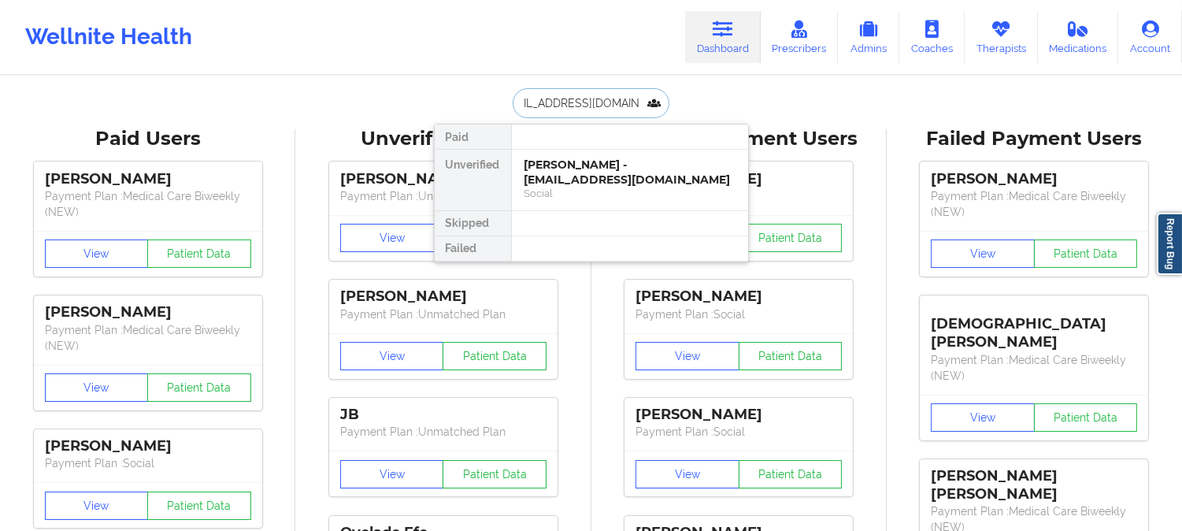
type input "[EMAIL_ADDRESS][DOMAIN_NAME]"
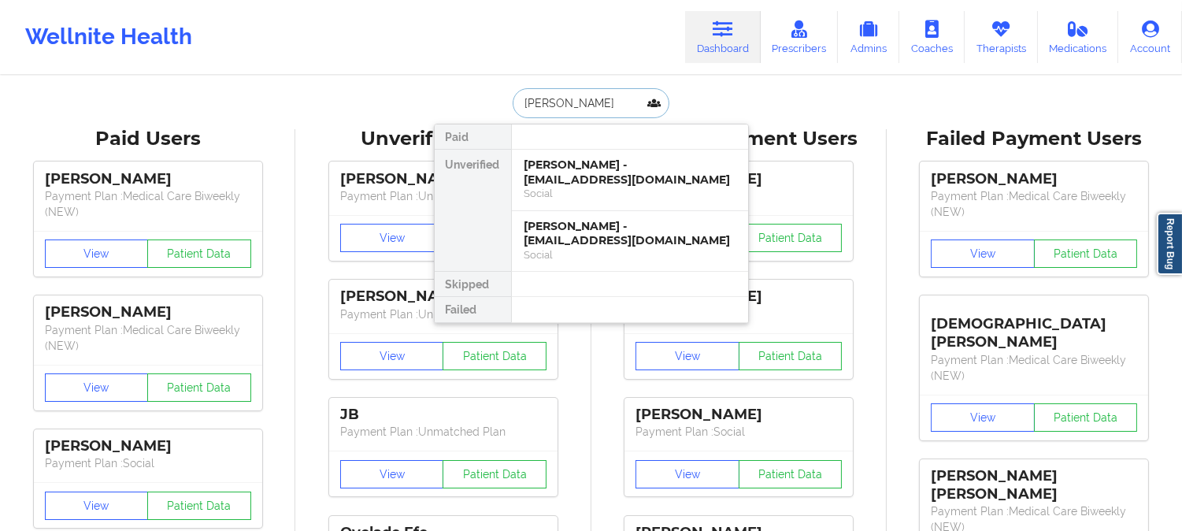
type input "[PERSON_NAME]"
